Goal: Task Accomplishment & Management: Manage account settings

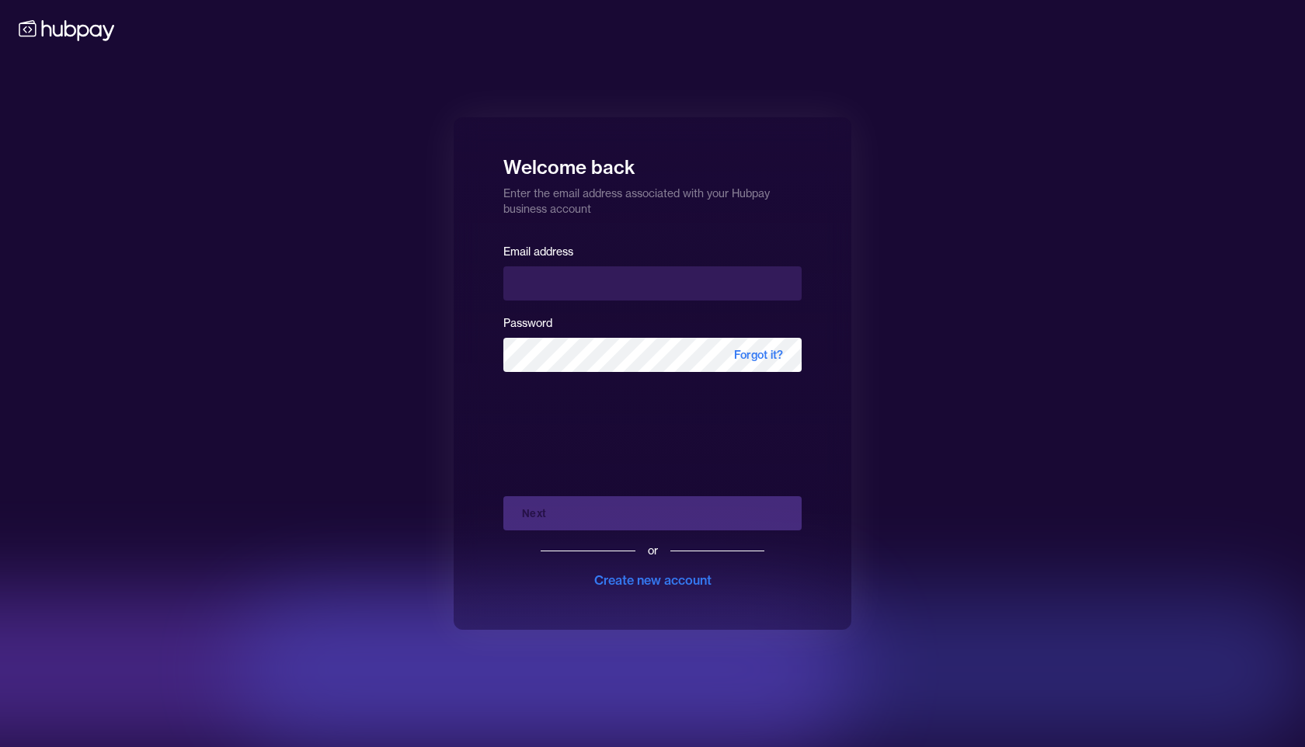
click at [435, 363] on div "Welcome back Enter the email address associated with your Hubpay business accou…" at bounding box center [652, 373] width 1305 height 747
click at [533, 287] on input "email" at bounding box center [652, 283] width 298 height 34
type input "**********"
click at [586, 518] on div "Next or Create new account" at bounding box center [652, 537] width 298 height 106
click at [569, 514] on div "Next or Create new account" at bounding box center [652, 537] width 298 height 106
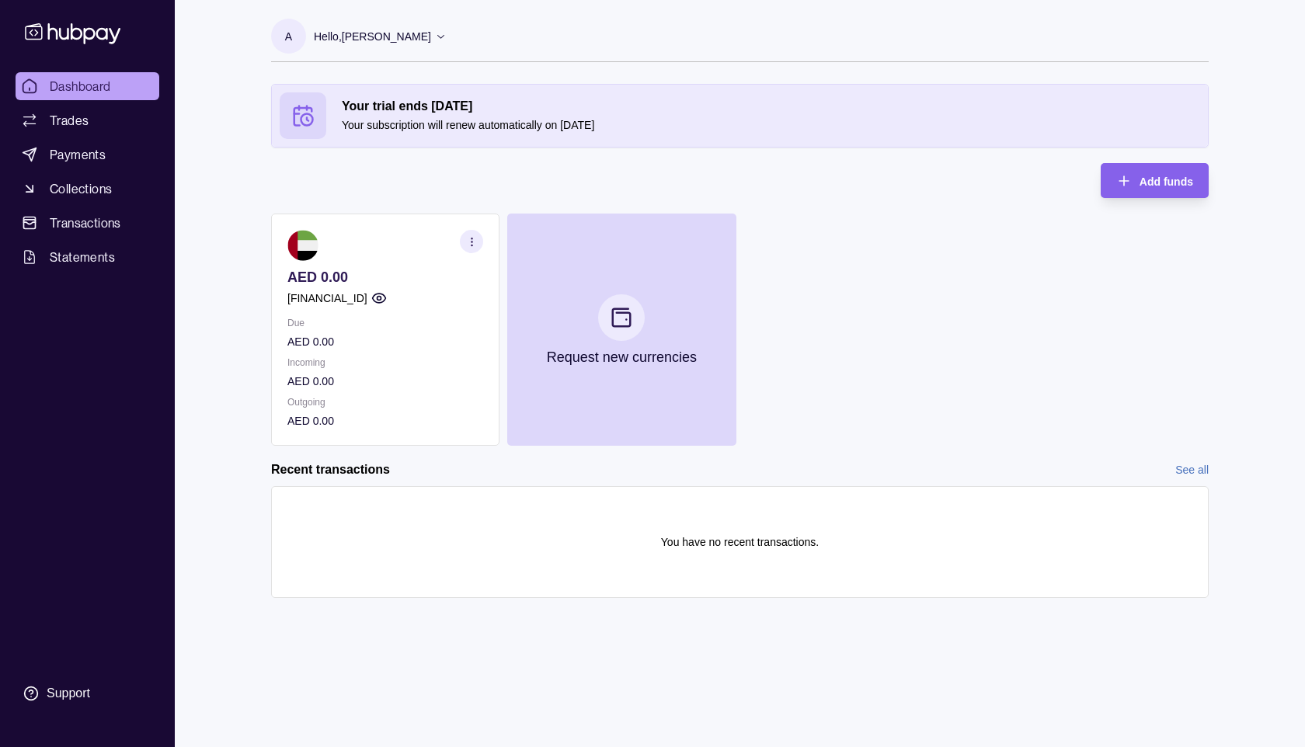
click at [273, 293] on section "AED 0.00 [FINANCIAL_ID] Due AED 0.00 Incoming AED 0.00 Outgoing AED 0.00" at bounding box center [385, 330] width 228 height 232
click at [367, 296] on p "[FINANCIAL_ID]" at bounding box center [327, 298] width 80 height 17
click at [355, 296] on p "[FINANCIAL_ID]" at bounding box center [327, 298] width 80 height 17
click at [1156, 186] on span "Add funds" at bounding box center [1166, 182] width 54 height 12
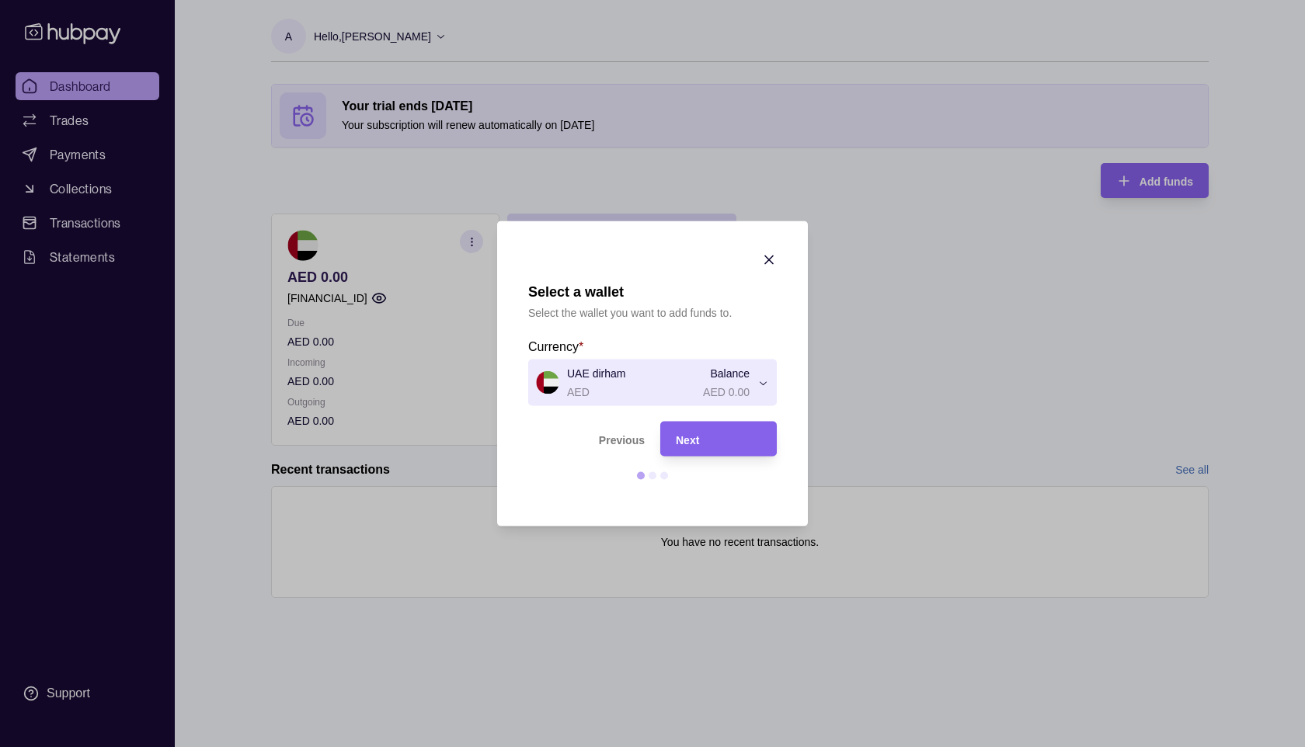
click at [671, 746] on div "Select a wallet Select the wallet you want to add funds to. Currency * UAE dirh…" at bounding box center [652, 747] width 1305 height 0
click at [704, 439] on div "Next" at bounding box center [718, 438] width 85 height 19
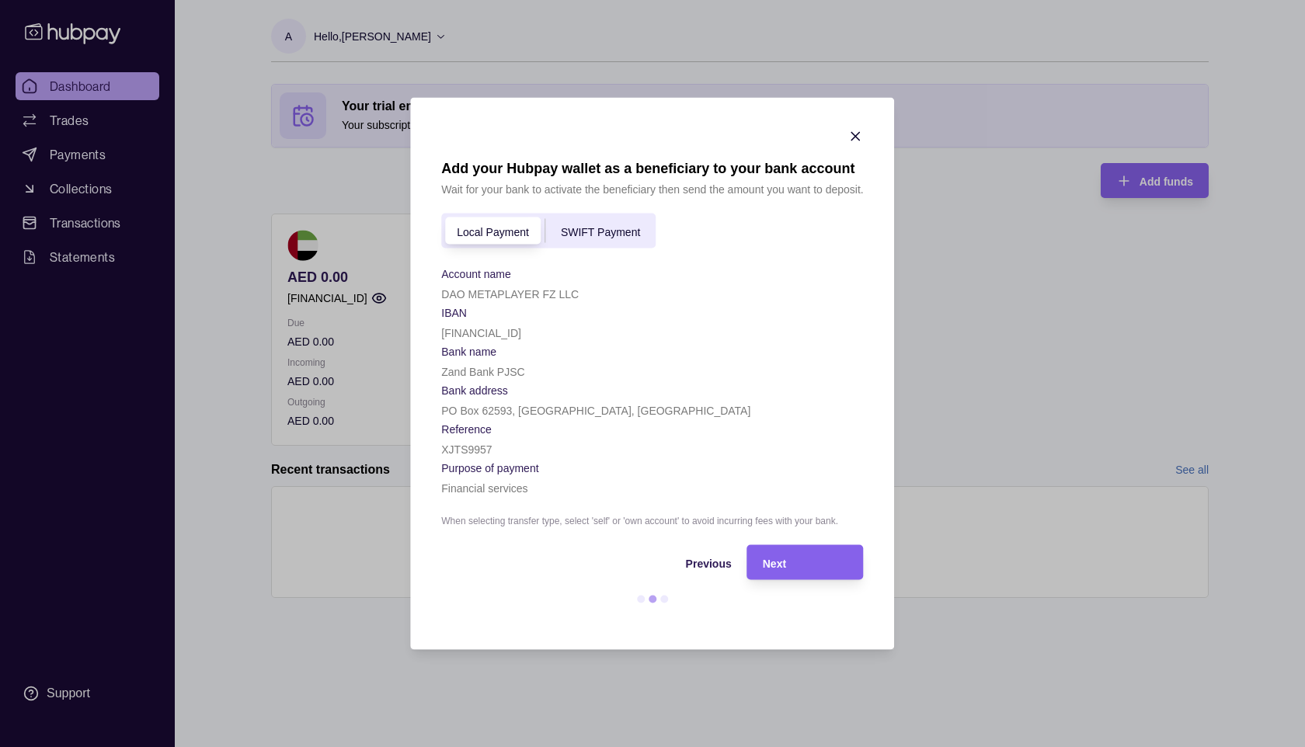
drag, startPoint x: 593, startPoint y: 330, endPoint x: 426, endPoint y: 337, distance: 166.3
click at [426, 337] on section "Add your Hubpay wallet as a beneficiary to your bank account Wait for your bank…" at bounding box center [652, 374] width 484 height 552
copy p "[FINANCIAL_ID]"
